Goal: Task Accomplishment & Management: Use online tool/utility

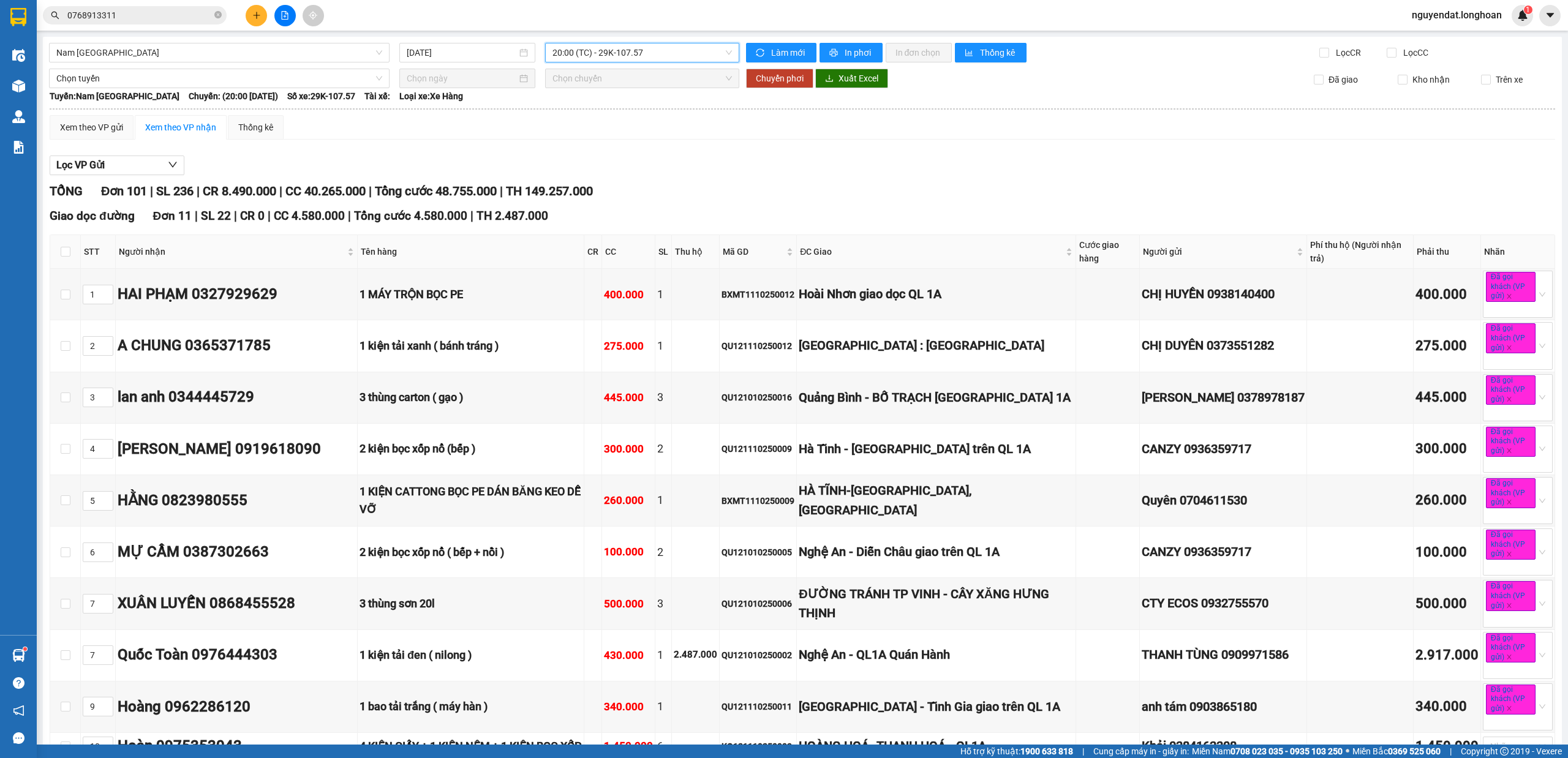
click at [653, 49] on span "20:00 (TC) - 29K-107.57" at bounding box center [642, 52] width 180 height 18
click at [274, 44] on span "Nam [GEOGRAPHIC_DATA]" at bounding box center [219, 52] width 326 height 18
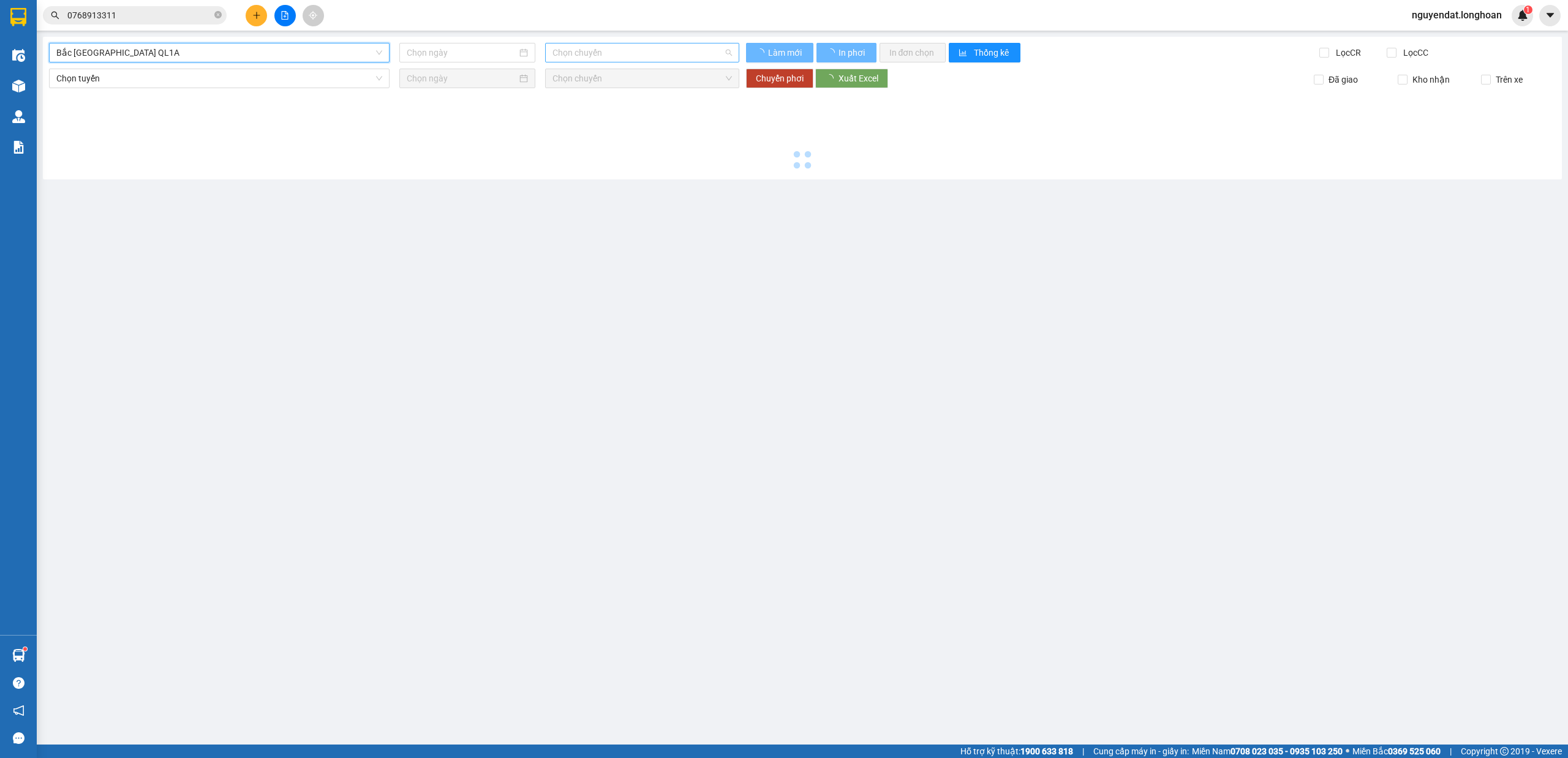
click at [678, 54] on span "Chọn chuyến" at bounding box center [642, 52] width 180 height 18
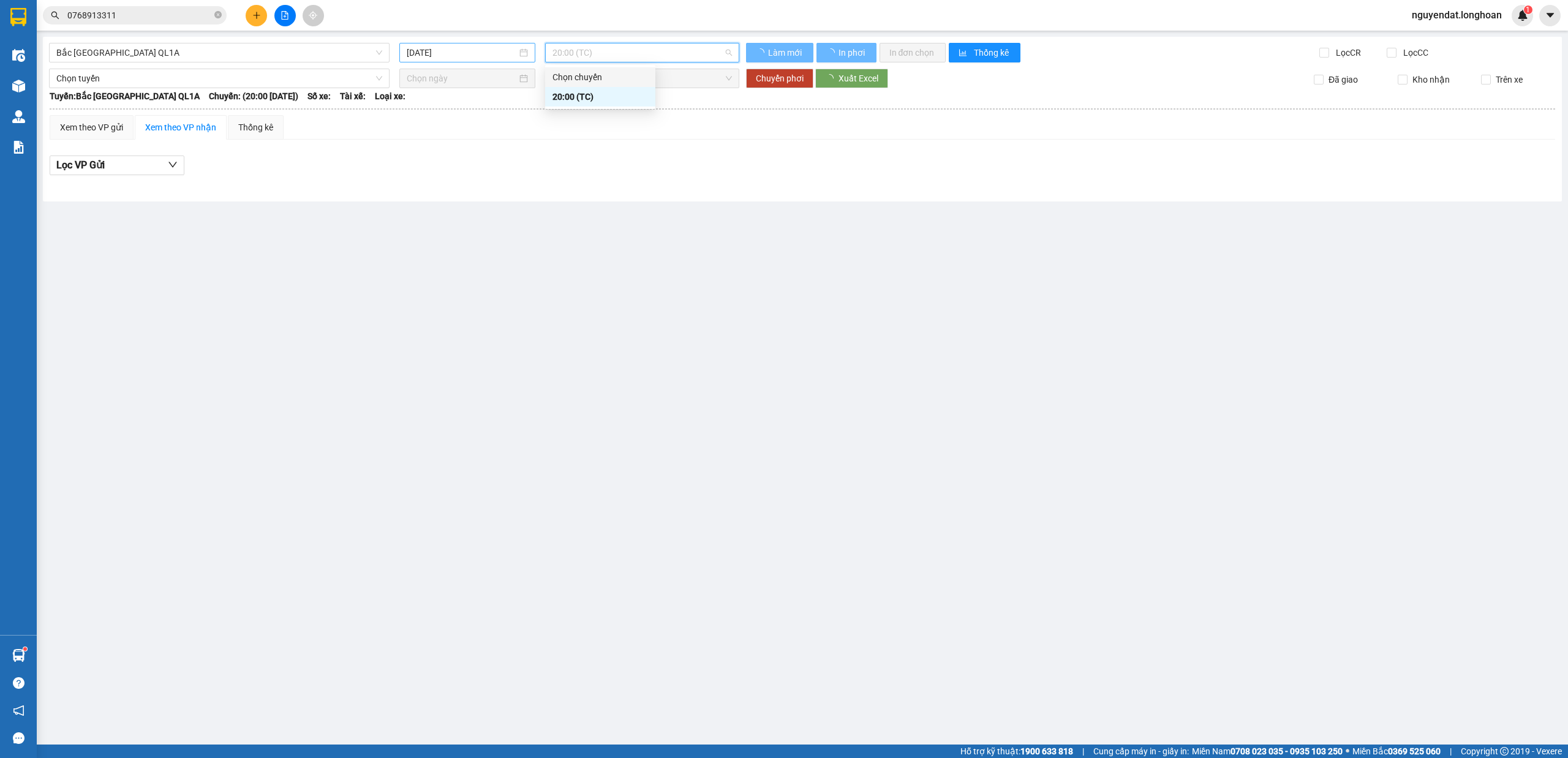
click at [463, 55] on input "[DATE]" at bounding box center [462, 52] width 111 height 13
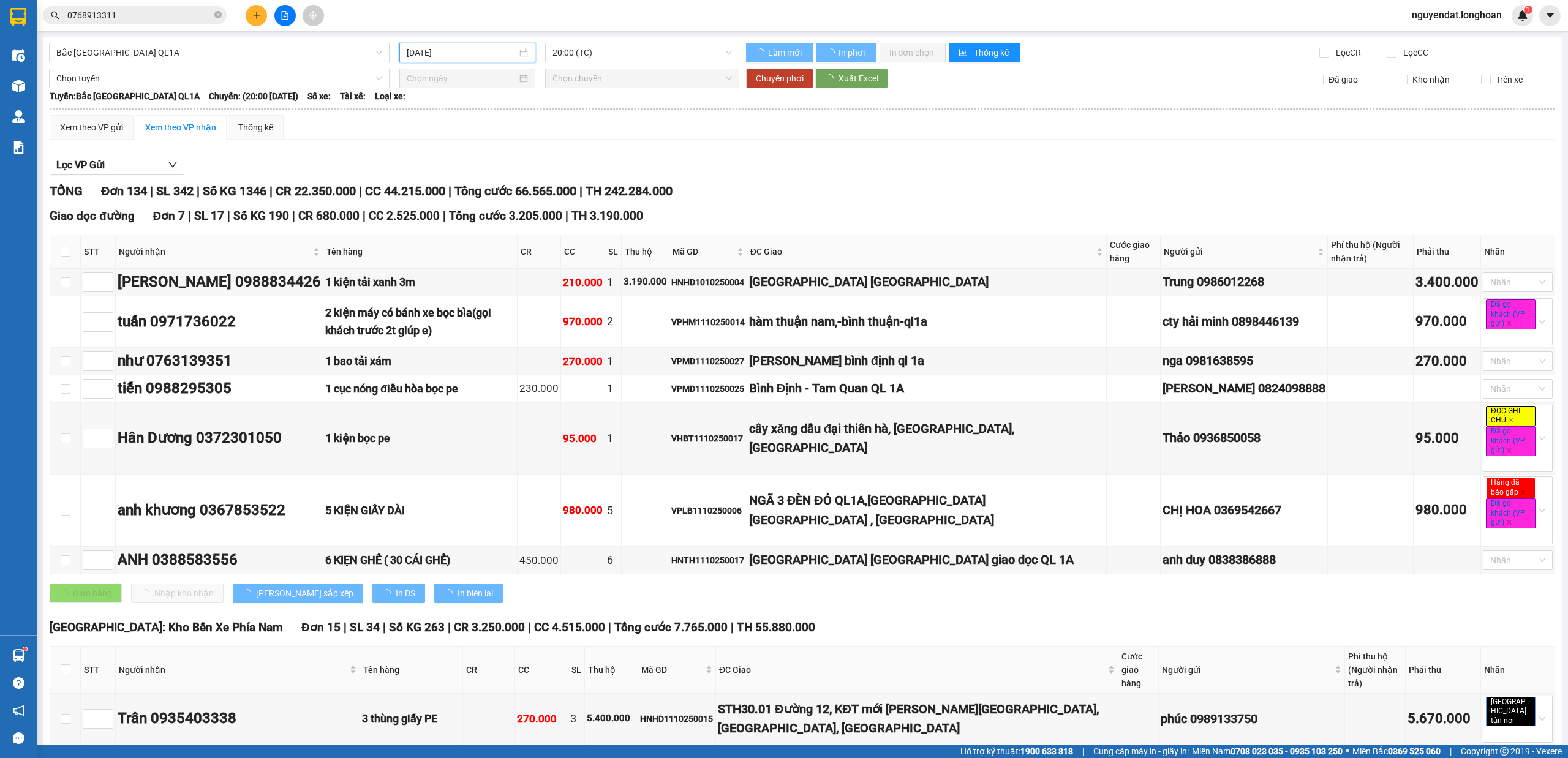
click at [479, 46] on input "[DATE]" at bounding box center [462, 52] width 111 height 13
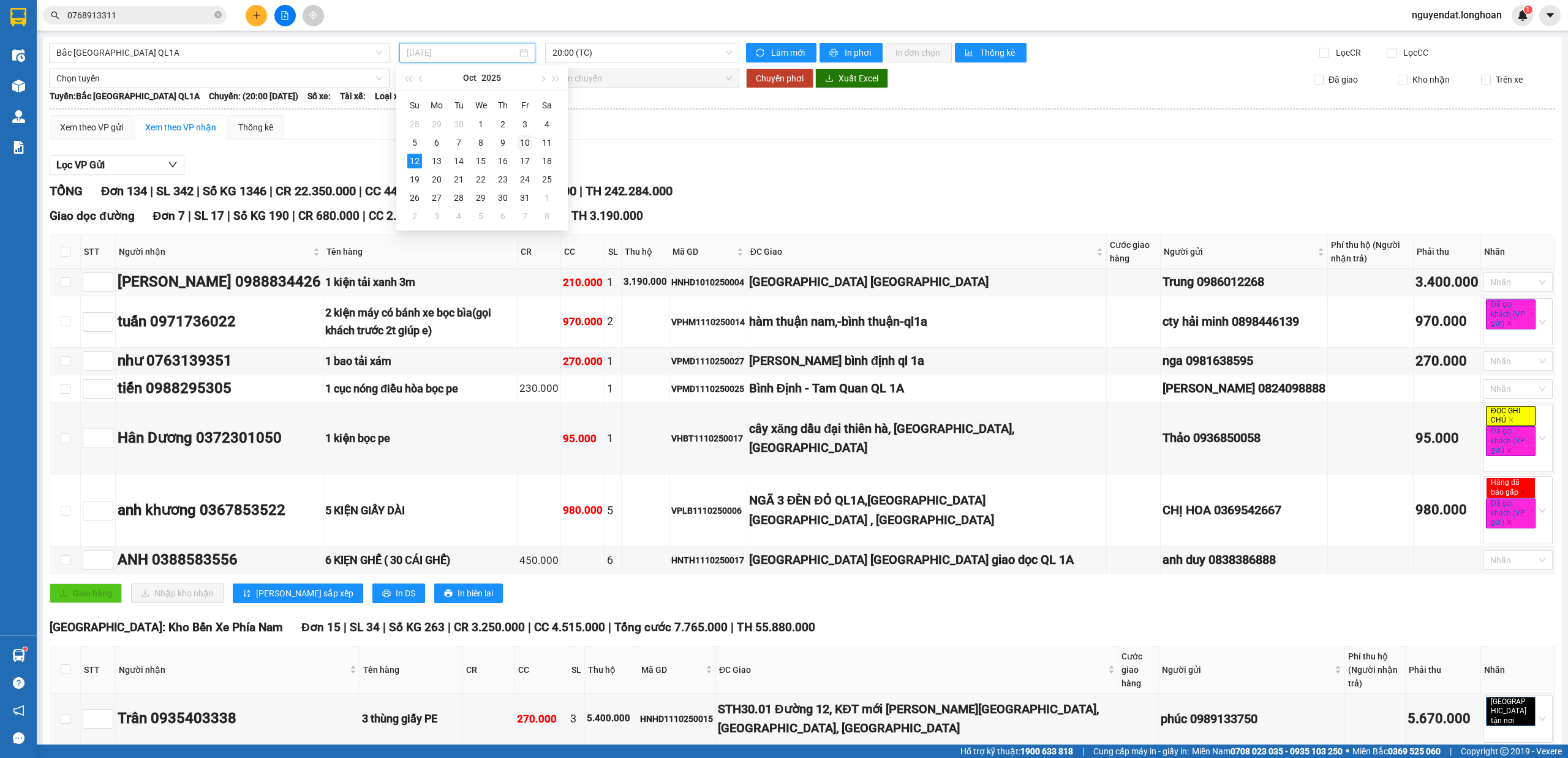
click at [529, 141] on div "10" at bounding box center [524, 143] width 14 height 14
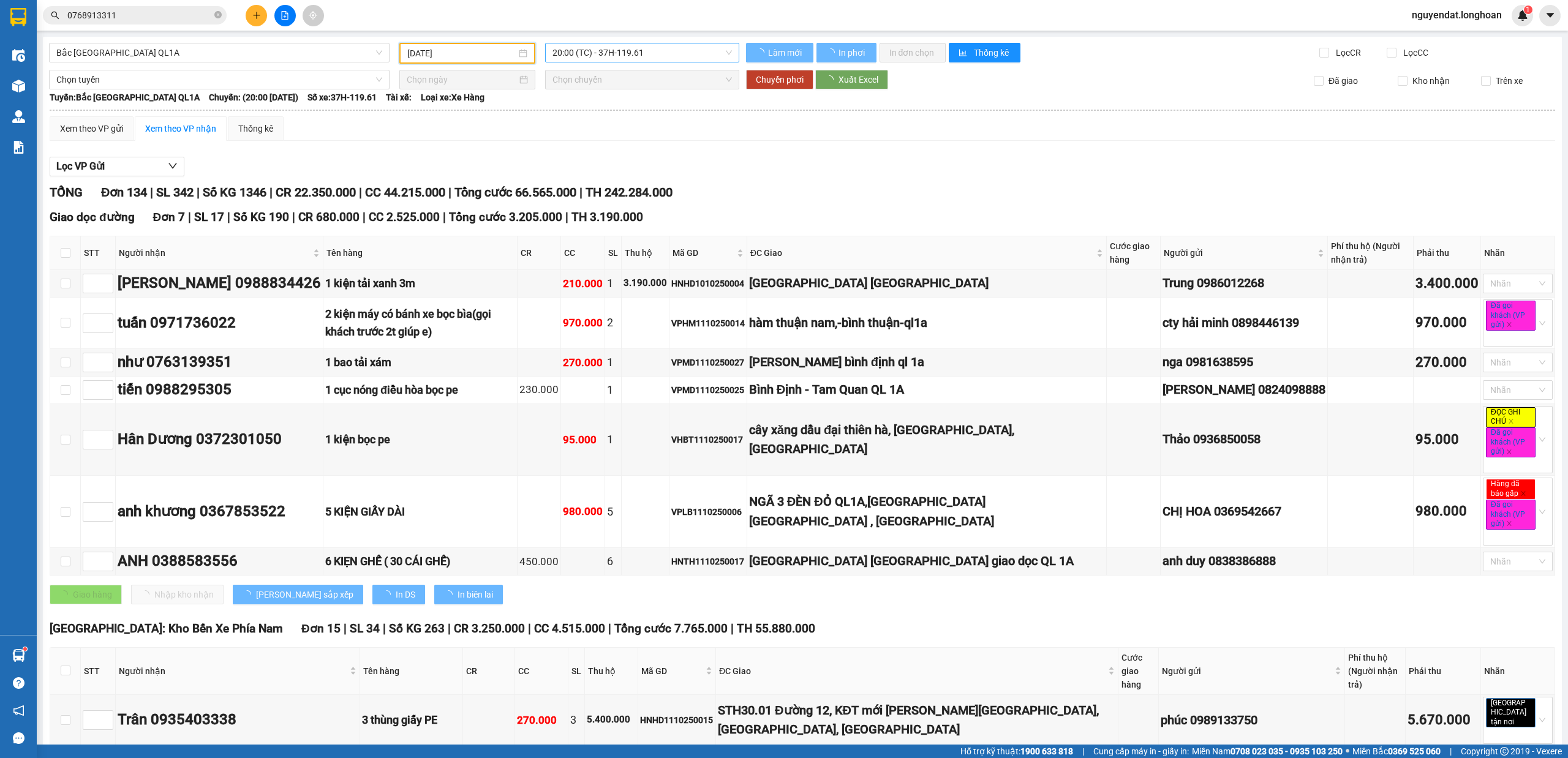
type input "[DATE]"
click at [646, 51] on span "20:00 (TC) - 37H-119.61" at bounding box center [642, 52] width 180 height 18
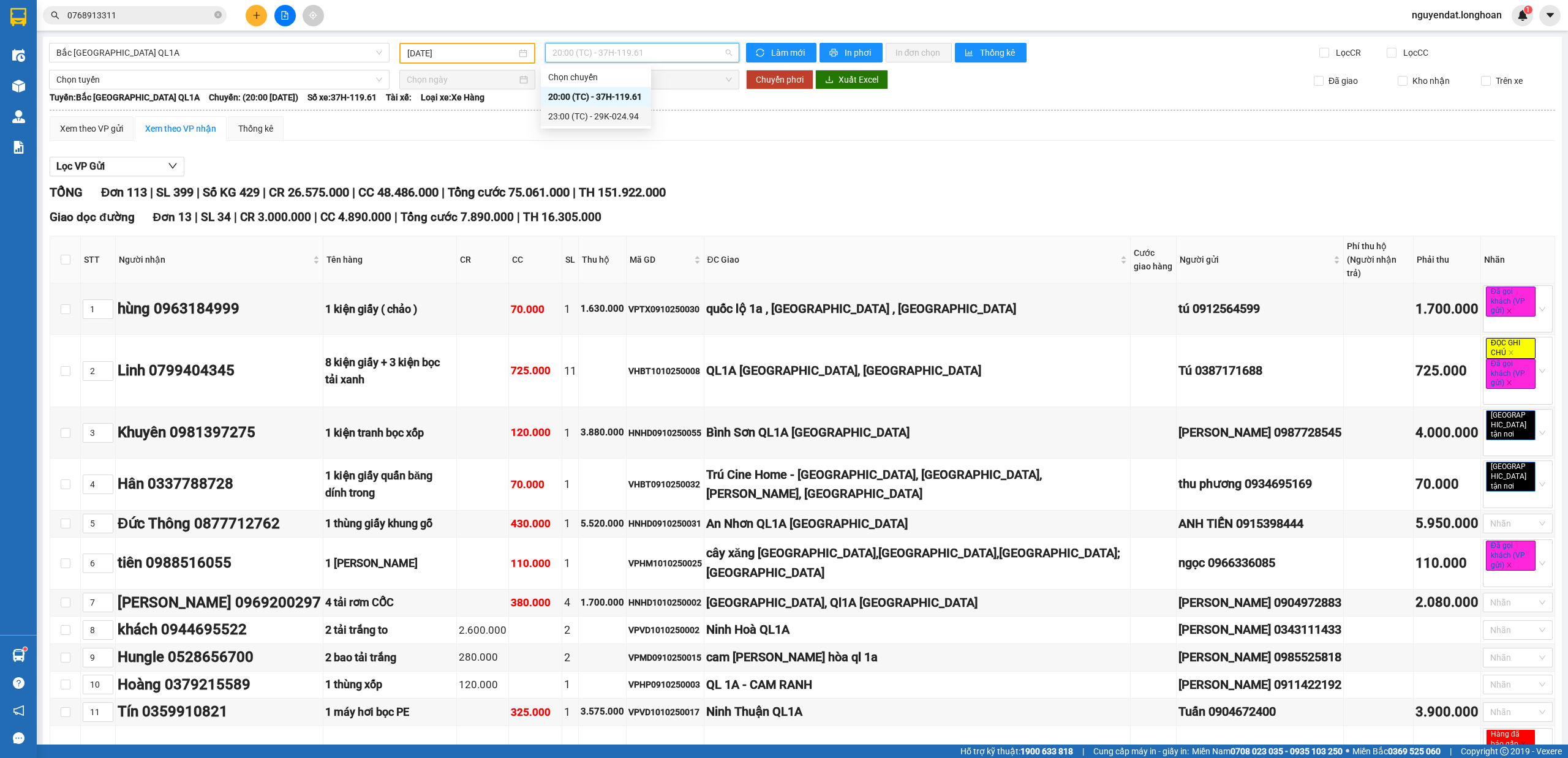
click at [630, 118] on div "23:00 (TC) - 29K-024.94" at bounding box center [596, 116] width 95 height 13
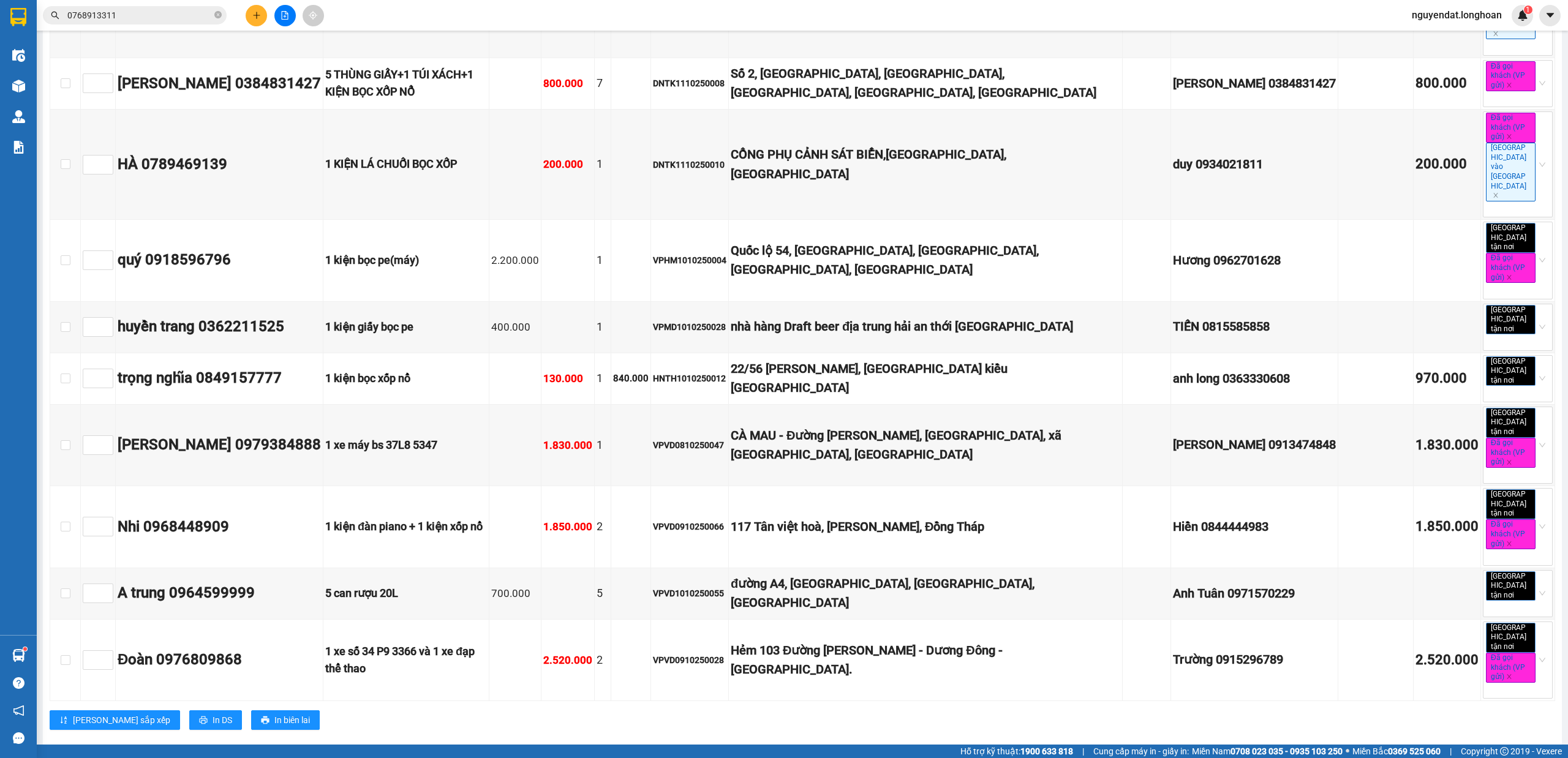
scroll to position [5508, 0]
